Goal: Book appointment/travel/reservation

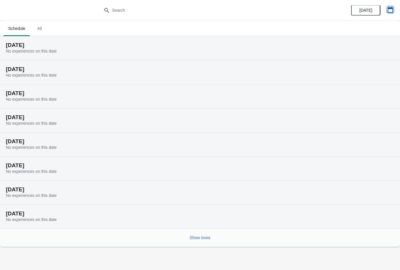
click at [391, 12] on icon "button" at bounding box center [391, 10] width 6 height 6
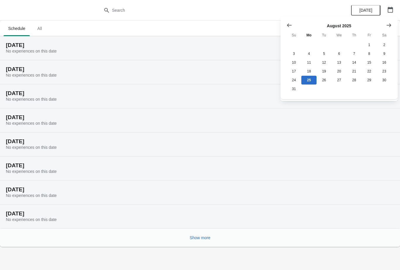
click at [391, 23] on icon "Show next month, September 2025" at bounding box center [389, 25] width 6 height 6
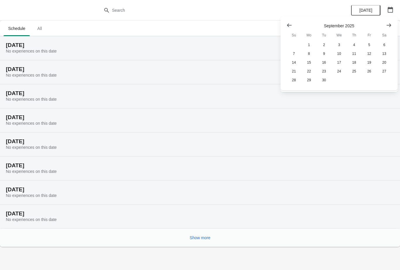
click at [388, 24] on icon "Show next month, October 2025" at bounding box center [389, 25] width 6 height 6
click at [356, 69] on button "23" at bounding box center [354, 71] width 15 height 9
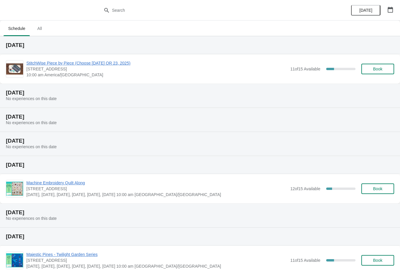
click at [379, 67] on span "Book" at bounding box center [377, 69] width 9 height 5
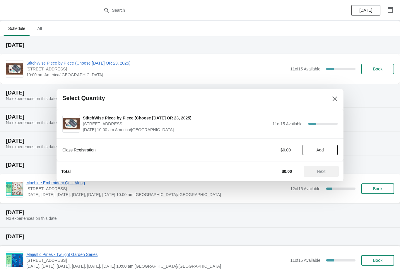
click at [323, 147] on span "Add" at bounding box center [320, 149] width 7 height 5
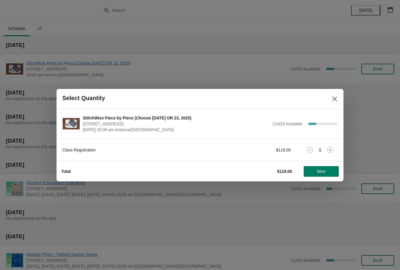
click at [322, 171] on span "Next" at bounding box center [321, 171] width 8 height 5
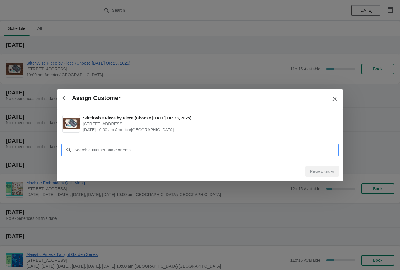
click at [80, 148] on input "Customer" at bounding box center [206, 149] width 264 height 11
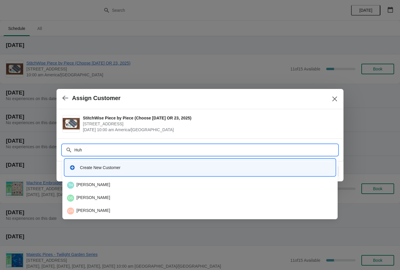
type input "[PERSON_NAME]"
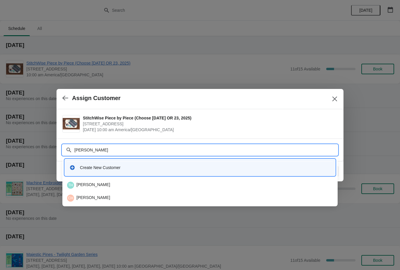
click at [89, 184] on div "TH [PERSON_NAME]" at bounding box center [200, 184] width 266 height 7
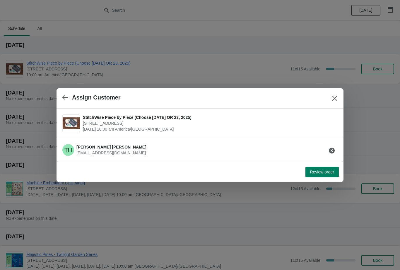
click at [321, 169] on span "Review order" at bounding box center [322, 171] width 24 height 5
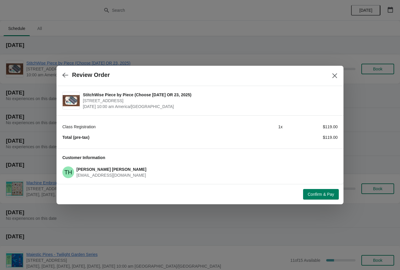
click at [321, 194] on span "Confirm & Pay" at bounding box center [321, 194] width 26 height 5
